Goal: Task Accomplishment & Management: Manage account settings

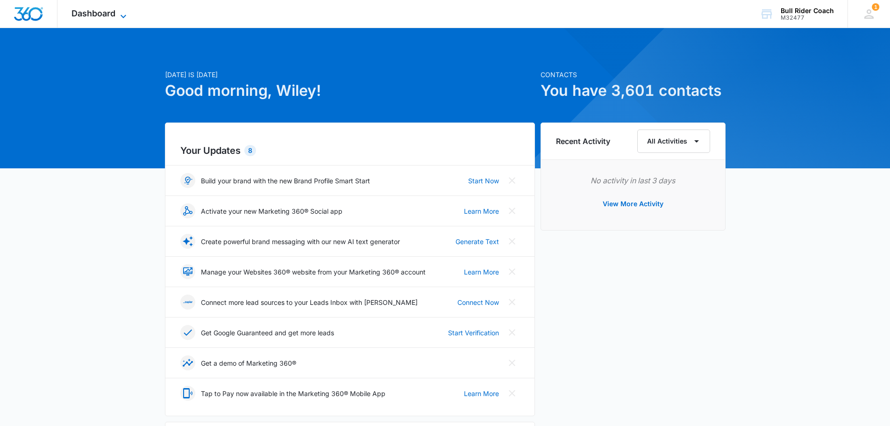
click at [111, 15] on span "Dashboard" at bounding box center [93, 13] width 44 height 10
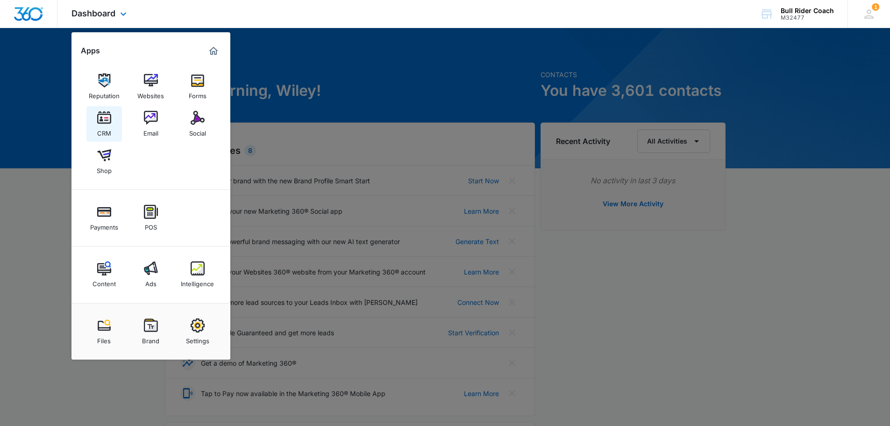
click at [101, 125] on div "CRM" at bounding box center [104, 131] width 14 height 12
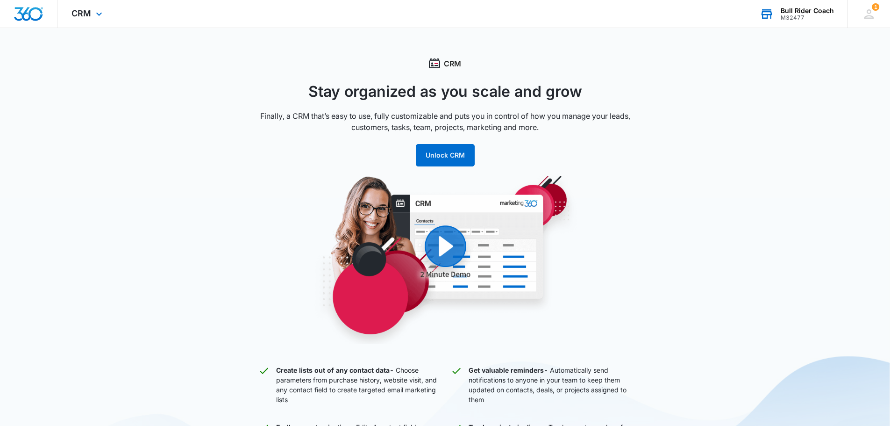
click at [788, 18] on div "M32477" at bounding box center [807, 17] width 53 height 7
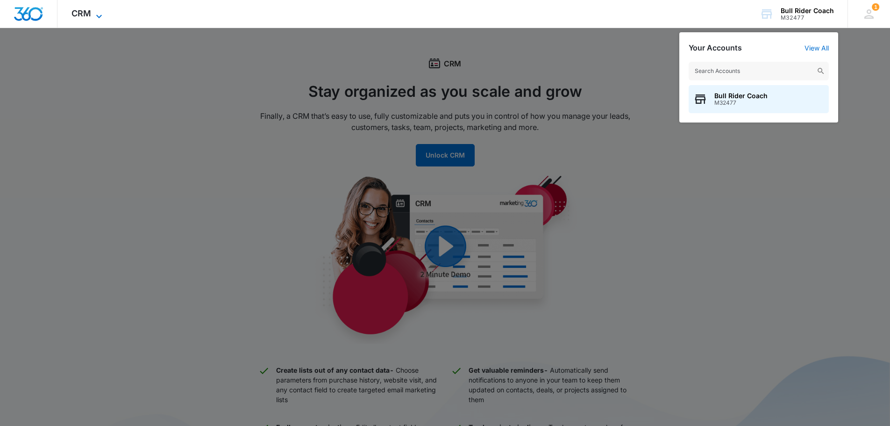
click at [85, 15] on span "CRM" at bounding box center [81, 13] width 20 height 10
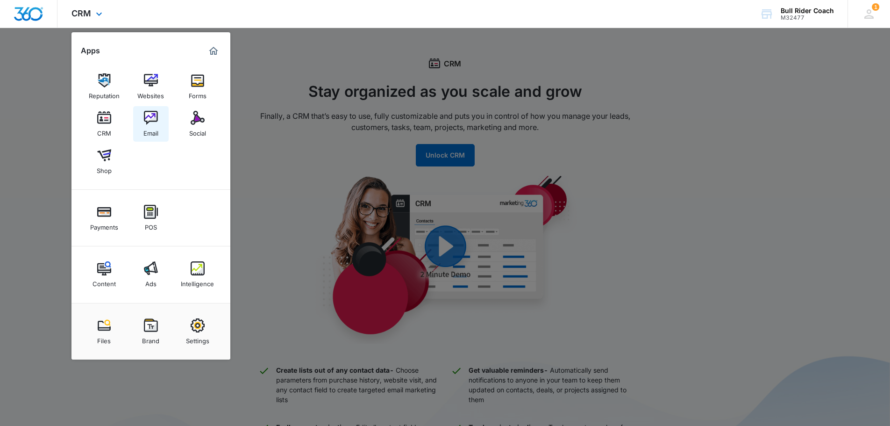
click at [142, 130] on link "Email" at bounding box center [151, 124] width 36 height 36
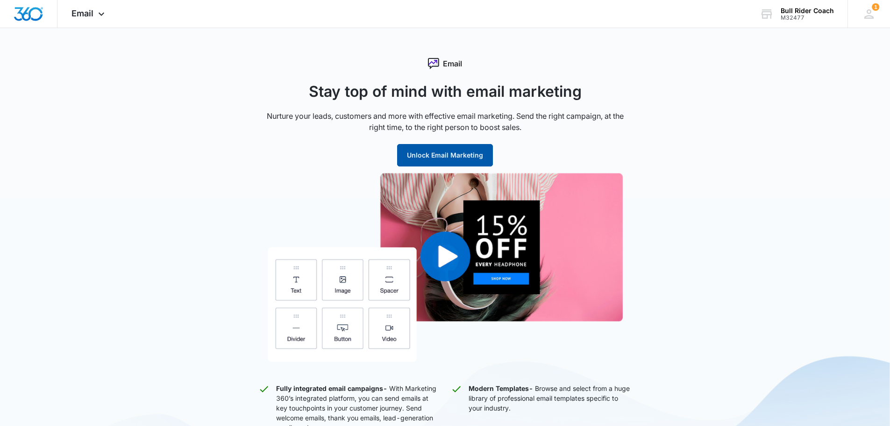
click at [427, 152] on button "Unlock Email Marketing" at bounding box center [445, 155] width 96 height 22
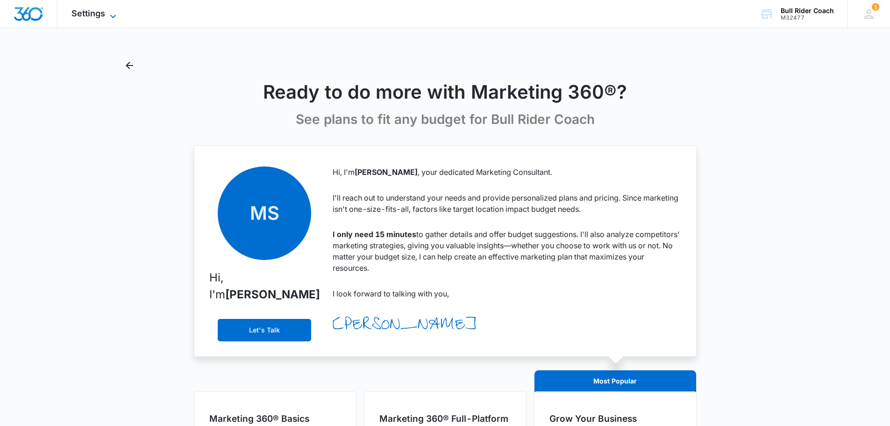
click at [102, 11] on span "Settings" at bounding box center [88, 13] width 34 height 10
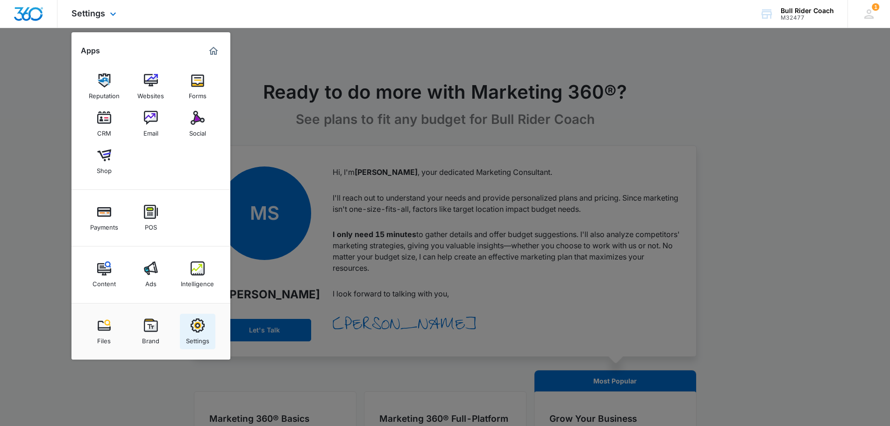
click at [193, 332] on div "Settings" at bounding box center [197, 338] width 23 height 12
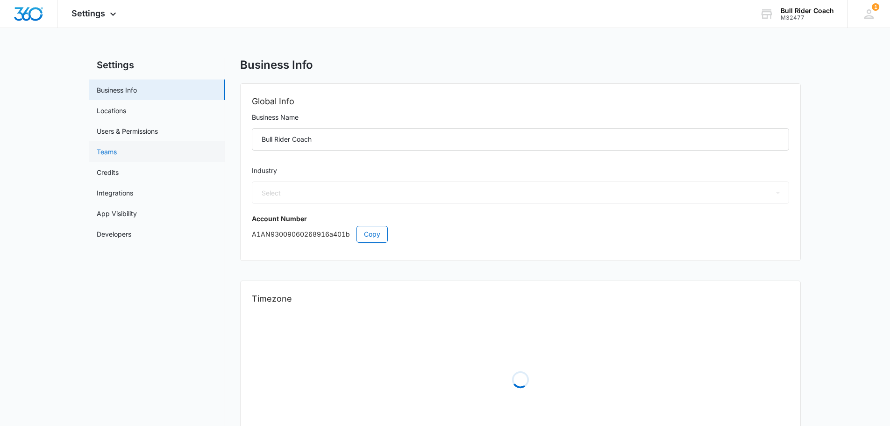
select select "45"
select select "US"
select select "America/[GEOGRAPHIC_DATA]"
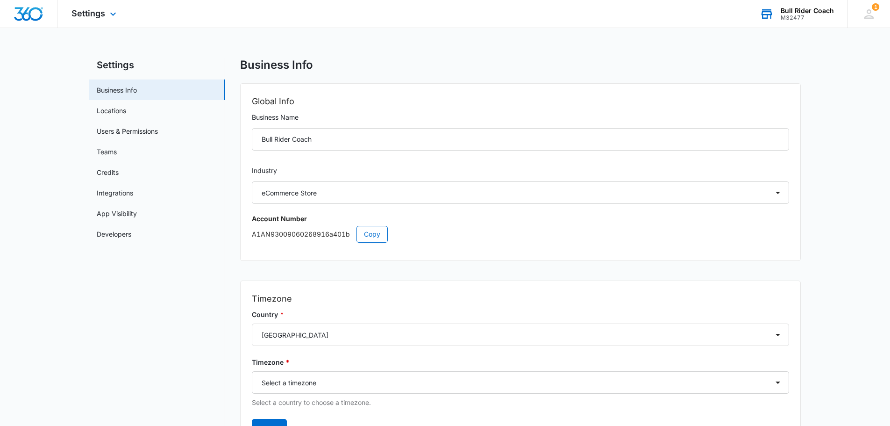
click at [795, 20] on div "M32477" at bounding box center [807, 17] width 53 height 7
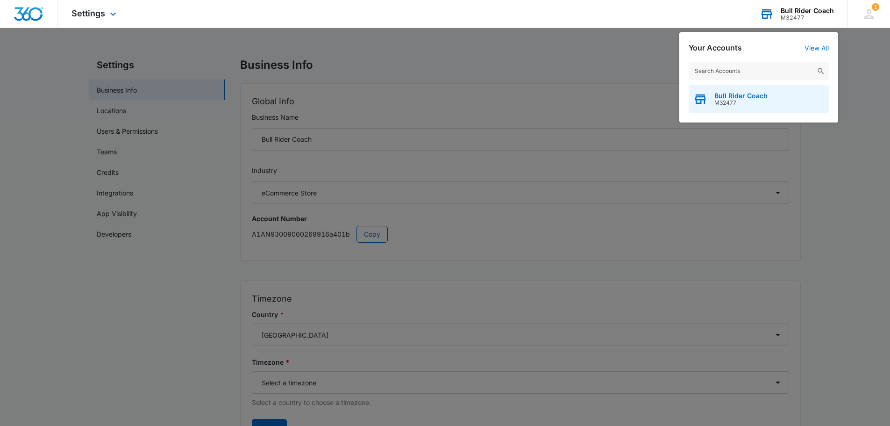
click at [755, 98] on span "Bull Rider Coach" at bounding box center [741, 95] width 53 height 7
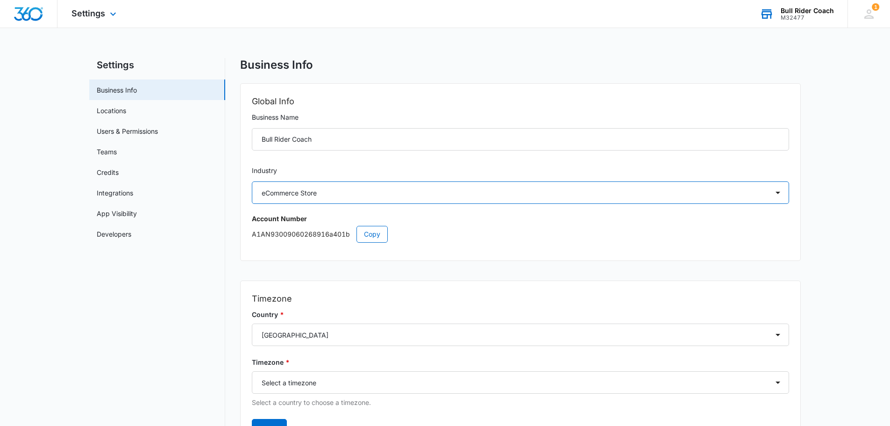
click at [413, 191] on select "Select Accounting / CPA Assisted Living Attorney / Law Firm Auto Repair Carpet …" at bounding box center [520, 192] width 537 height 22
click at [109, 15] on icon at bounding box center [112, 16] width 11 height 11
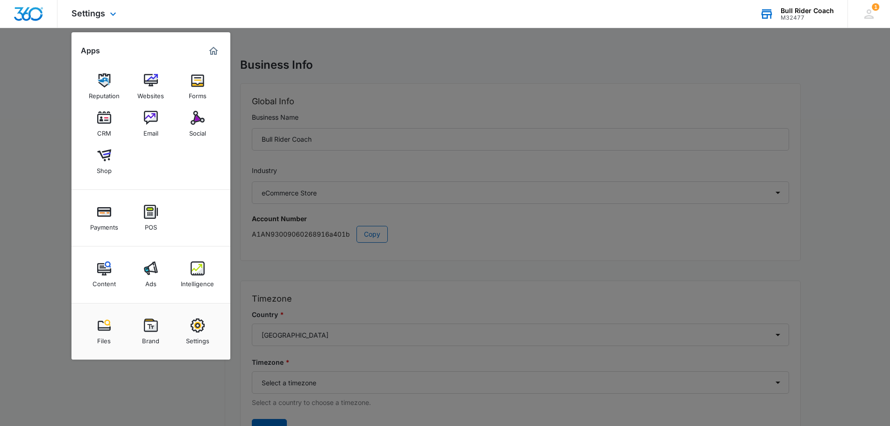
click at [218, 51] on img "Marketing 360® Dashboard" at bounding box center [213, 50] width 11 height 11
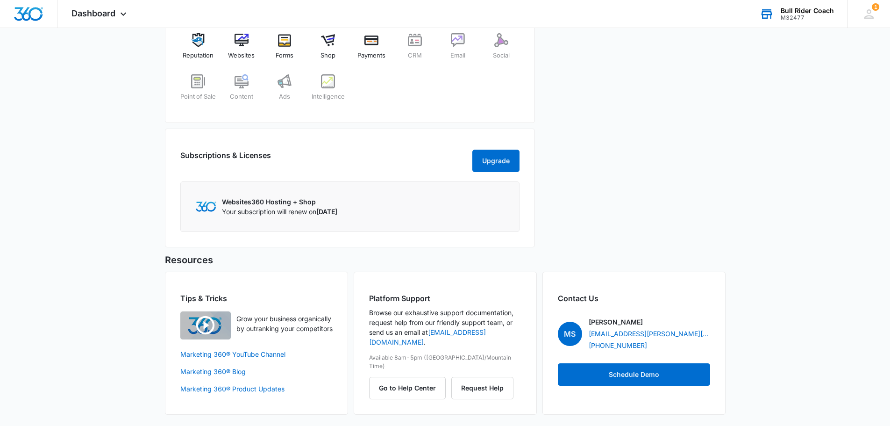
scroll to position [445, 0]
click at [868, 12] on icon at bounding box center [869, 14] width 14 height 14
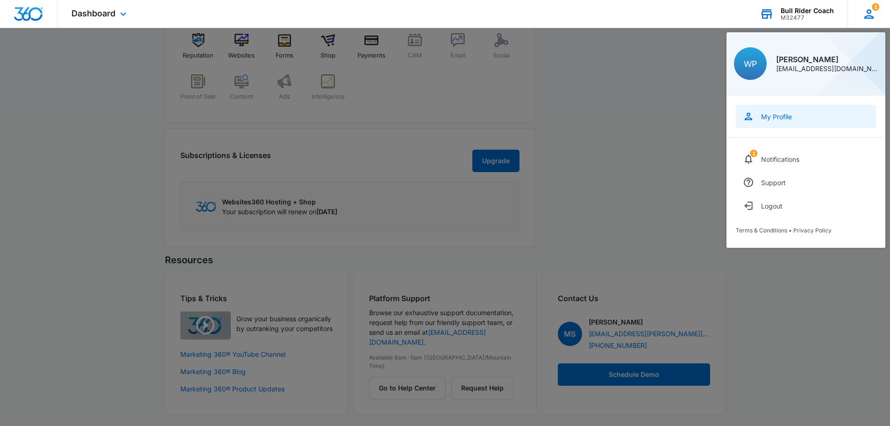
click at [773, 118] on div "My Profile" at bounding box center [776, 117] width 31 height 8
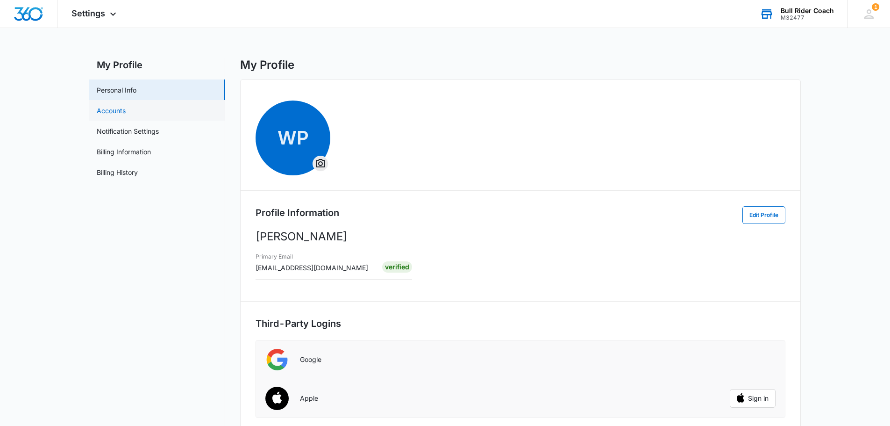
click at [102, 108] on link "Accounts" at bounding box center [111, 111] width 29 height 10
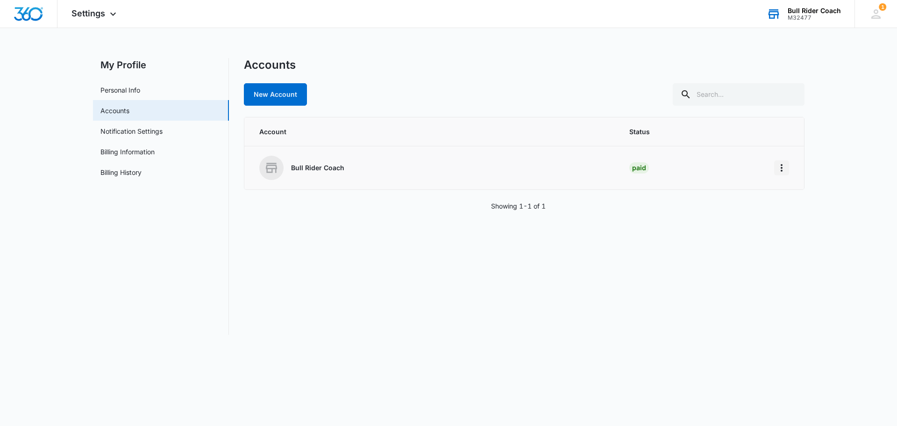
click at [788, 171] on button "Home" at bounding box center [781, 167] width 15 height 15
click at [320, 170] on p "Bull Rider Coach" at bounding box center [317, 167] width 53 height 9
click at [134, 136] on link "Notification Settings" at bounding box center [131, 131] width 62 height 10
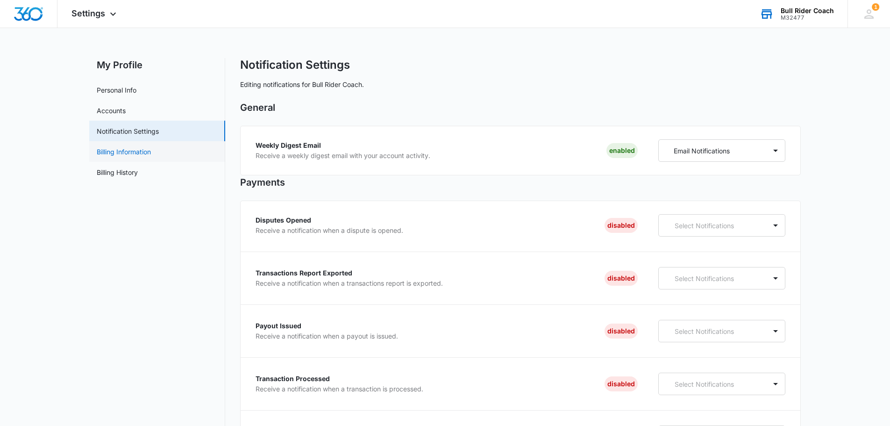
click at [133, 151] on link "Billing Information" at bounding box center [124, 152] width 54 height 10
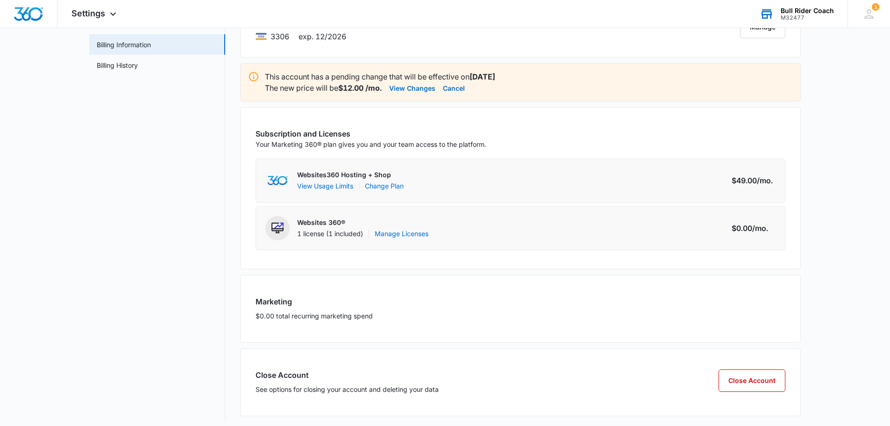
scroll to position [114, 0]
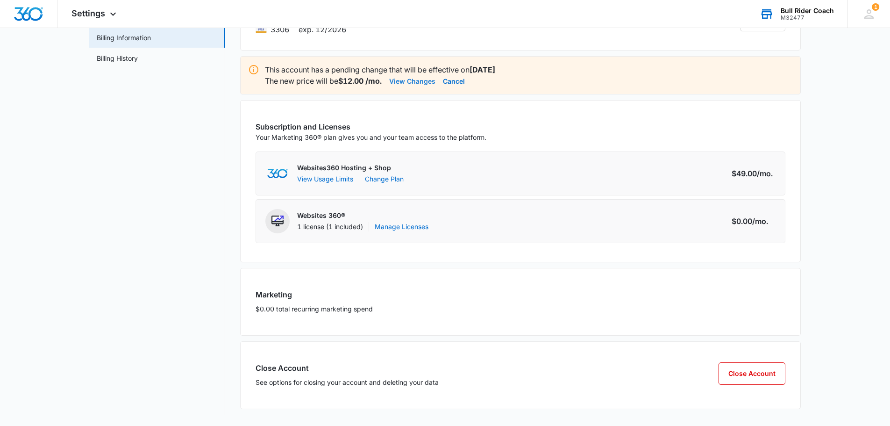
click at [428, 82] on button "View Changes" at bounding box center [412, 80] width 46 height 11
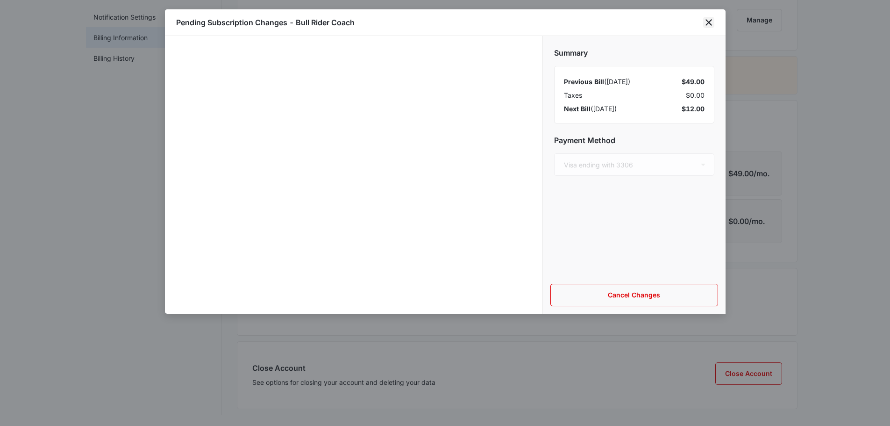
click at [713, 25] on icon "close" at bounding box center [708, 22] width 11 height 11
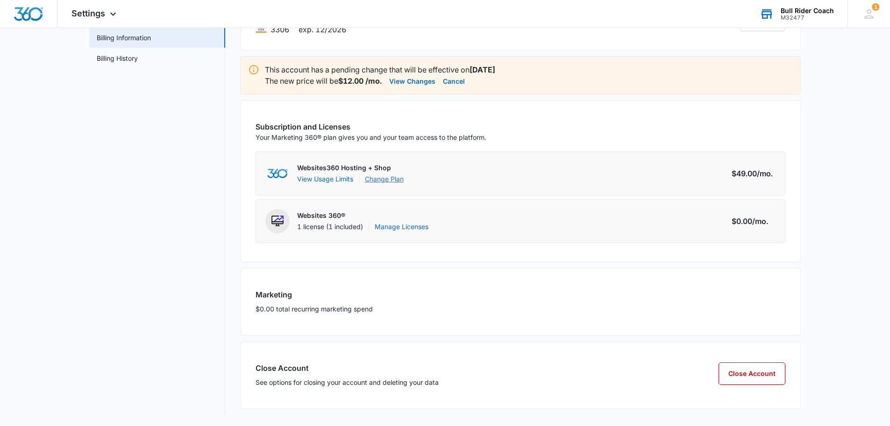
click at [380, 179] on link "Change Plan" at bounding box center [384, 179] width 39 height 10
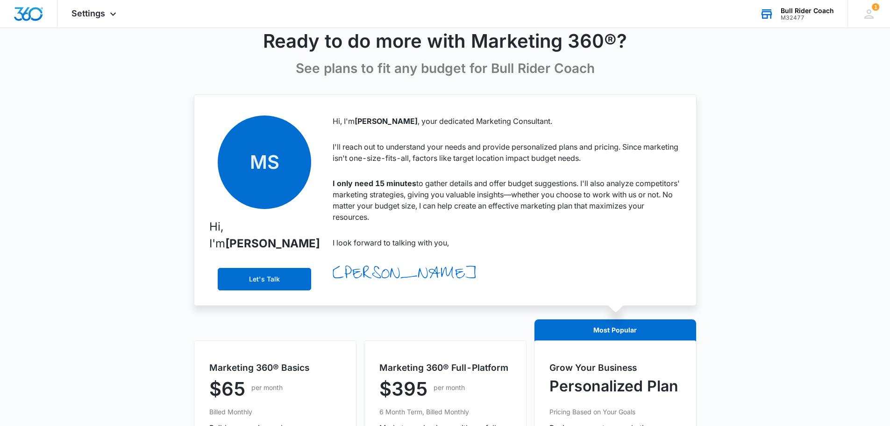
scroll to position [47, 0]
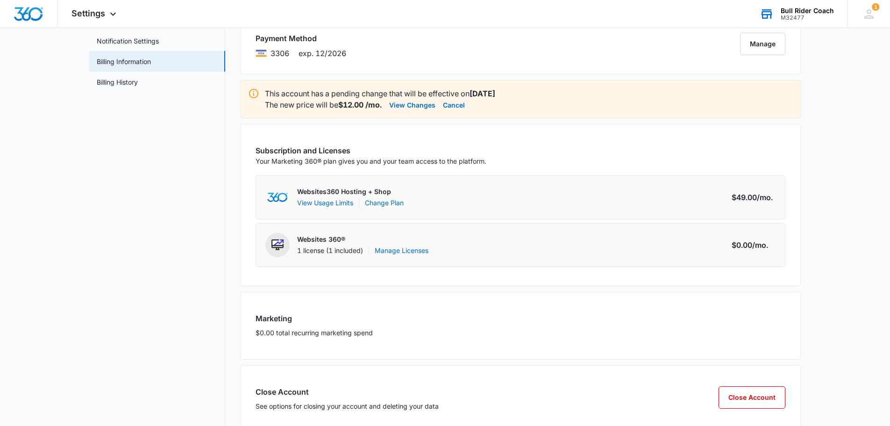
scroll to position [114, 0]
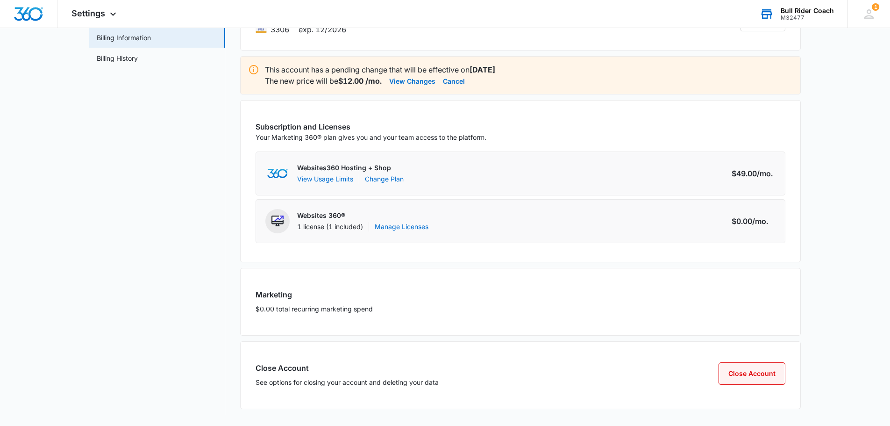
click at [758, 375] on button "Close Account" at bounding box center [752, 373] width 67 height 22
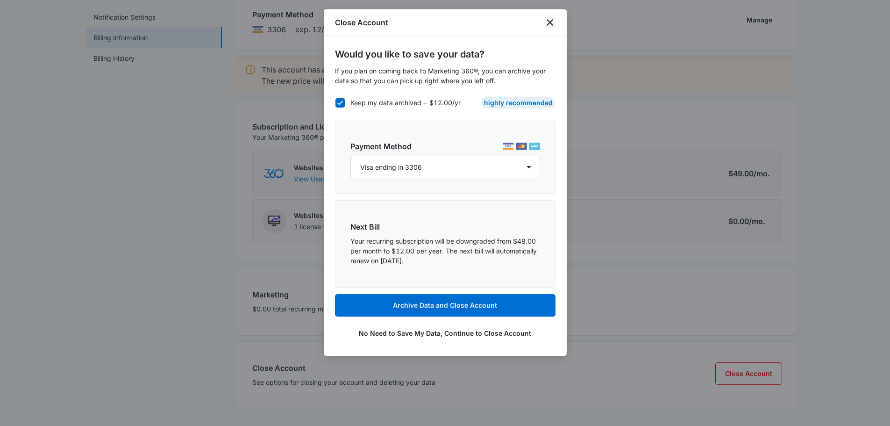
click at [548, 20] on icon "close" at bounding box center [549, 22] width 11 height 11
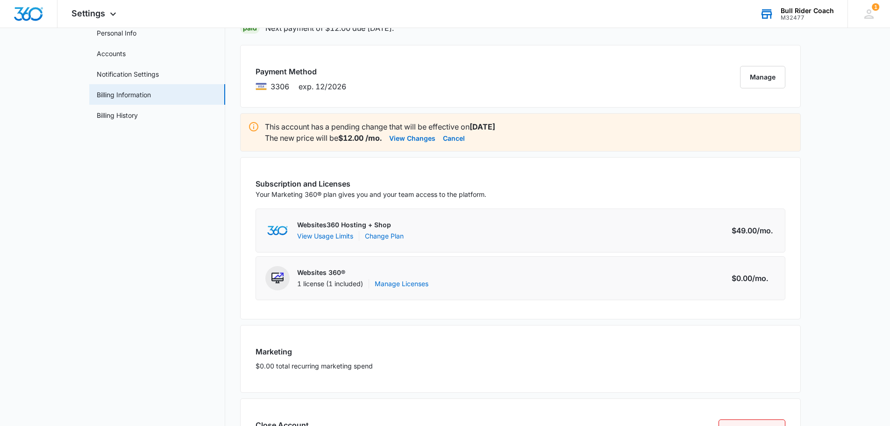
scroll to position [0, 0]
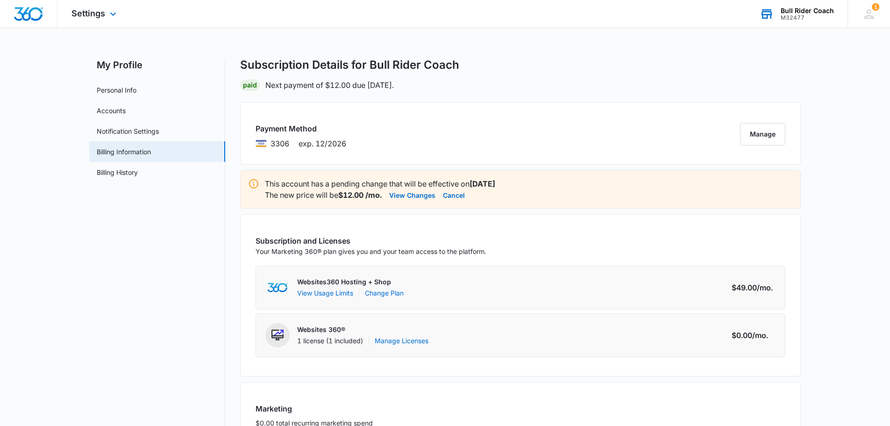
click at [87, 5] on div "Settings Apps Reputation Websites Forms CRM Email Social Shop Payments POS Cont…" at bounding box center [94, 14] width 75 height 28
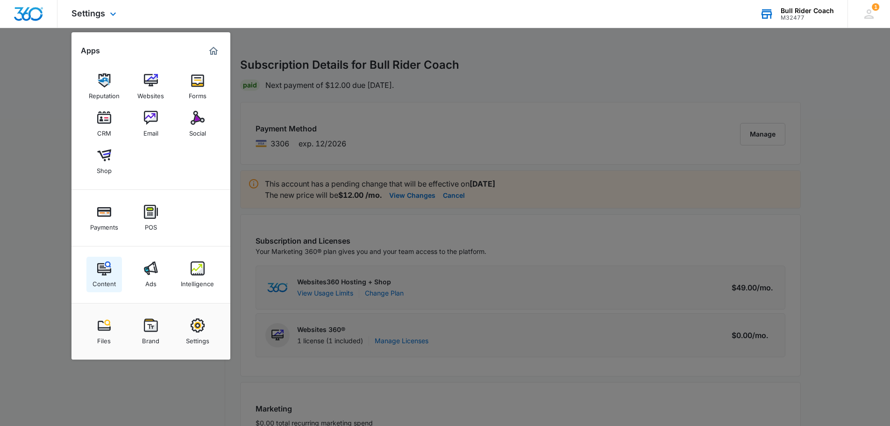
click at [101, 270] on img at bounding box center [104, 268] width 14 height 14
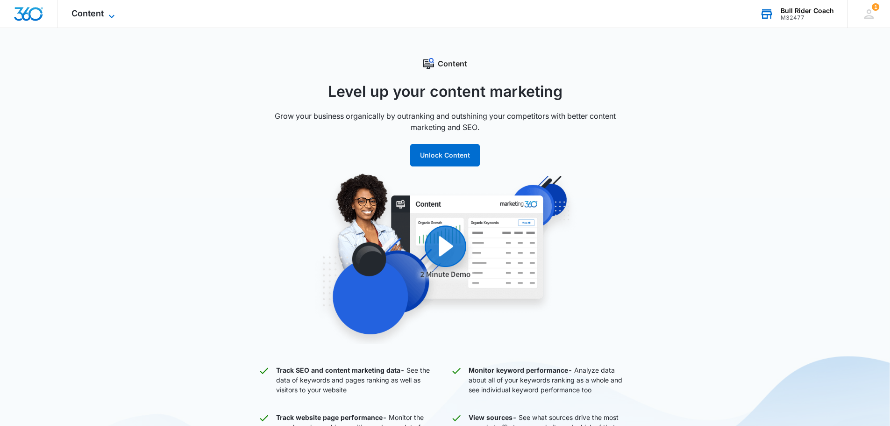
click at [100, 11] on span "Content" at bounding box center [87, 13] width 32 height 10
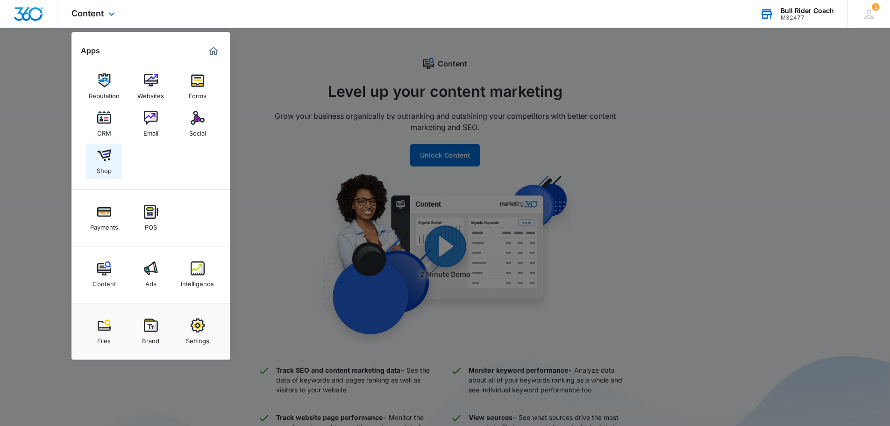
click at [108, 163] on div "Shop" at bounding box center [104, 168] width 15 height 12
